Goal: Transaction & Acquisition: Purchase product/service

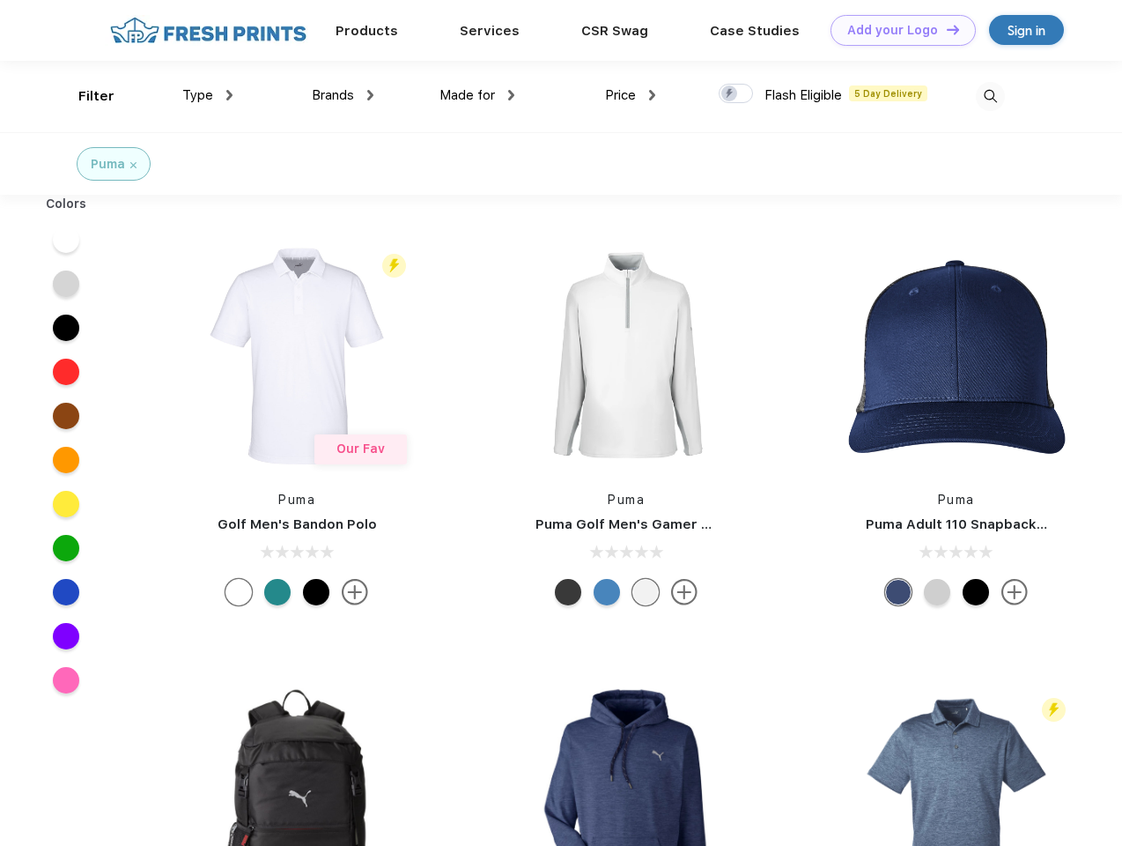
click at [897, 30] on link "Add your Logo Design Tool" at bounding box center [903, 30] width 145 height 31
click at [85, 96] on div "Filter" at bounding box center [96, 96] width 36 height 20
click at [208, 95] on span "Type" at bounding box center [197, 95] width 31 height 16
click at [343, 95] on span "Brands" at bounding box center [333, 95] width 42 height 16
click at [477, 95] on span "Made for" at bounding box center [467, 95] width 55 height 16
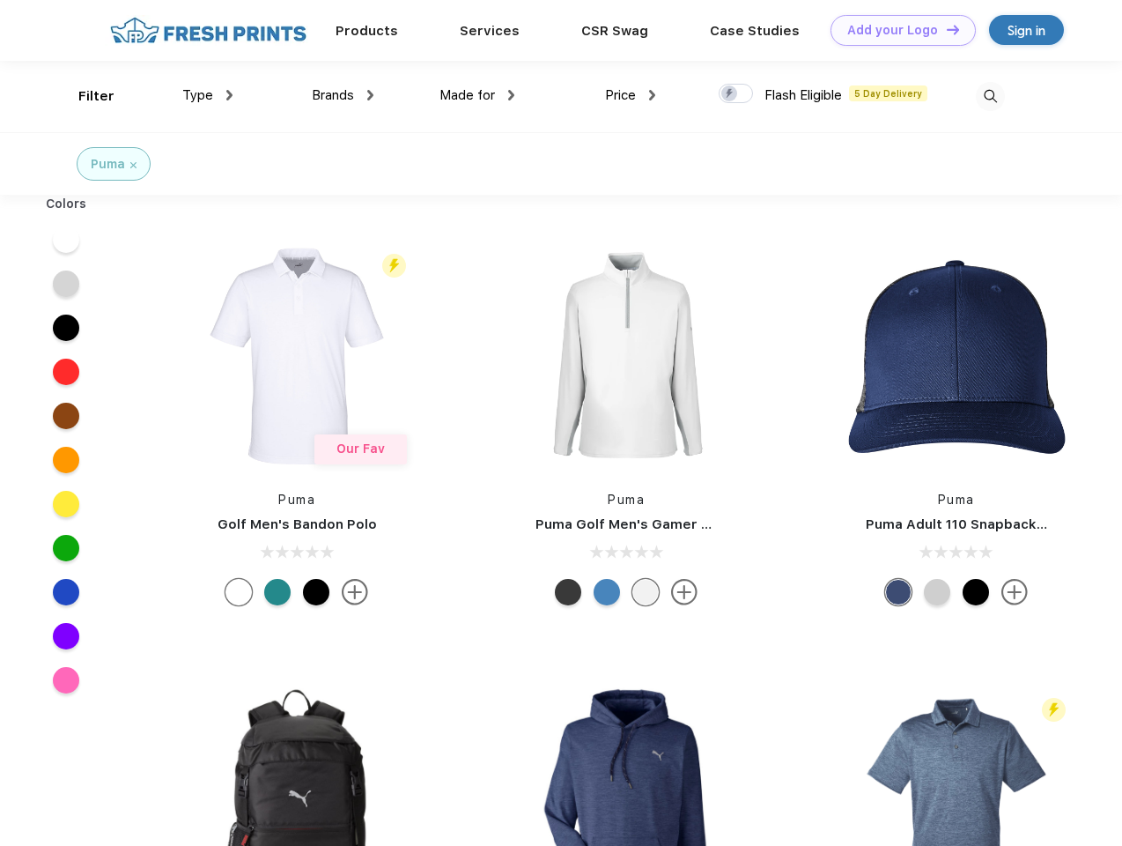
click at [631, 95] on span "Price" at bounding box center [620, 95] width 31 height 16
click at [736, 94] on div at bounding box center [736, 93] width 34 height 19
click at [730, 94] on input "checkbox" at bounding box center [724, 88] width 11 height 11
click at [990, 96] on img at bounding box center [990, 96] width 29 height 29
click at [66, 240] on div at bounding box center [67, 240] width 68 height 44
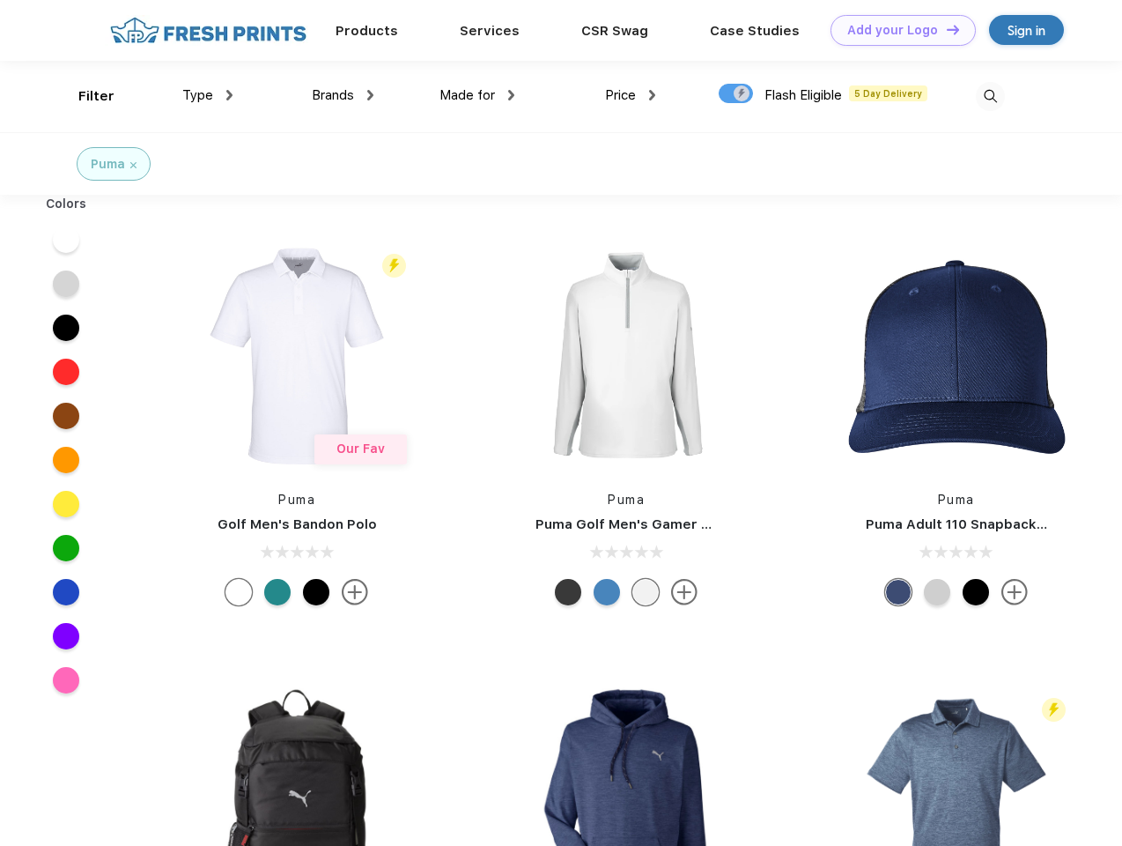
click at [66, 284] on div at bounding box center [67, 284] width 68 height 44
